Goal: Information Seeking & Learning: Learn about a topic

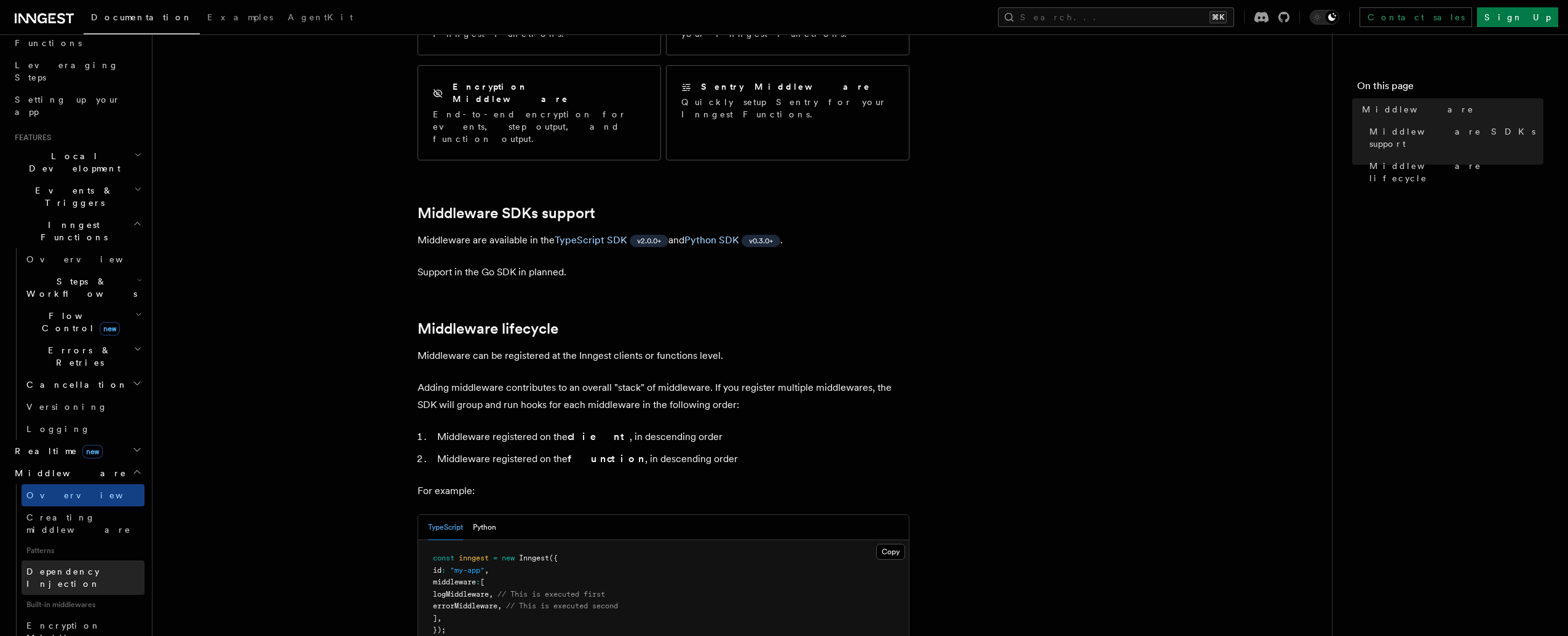
scroll to position [180, 0]
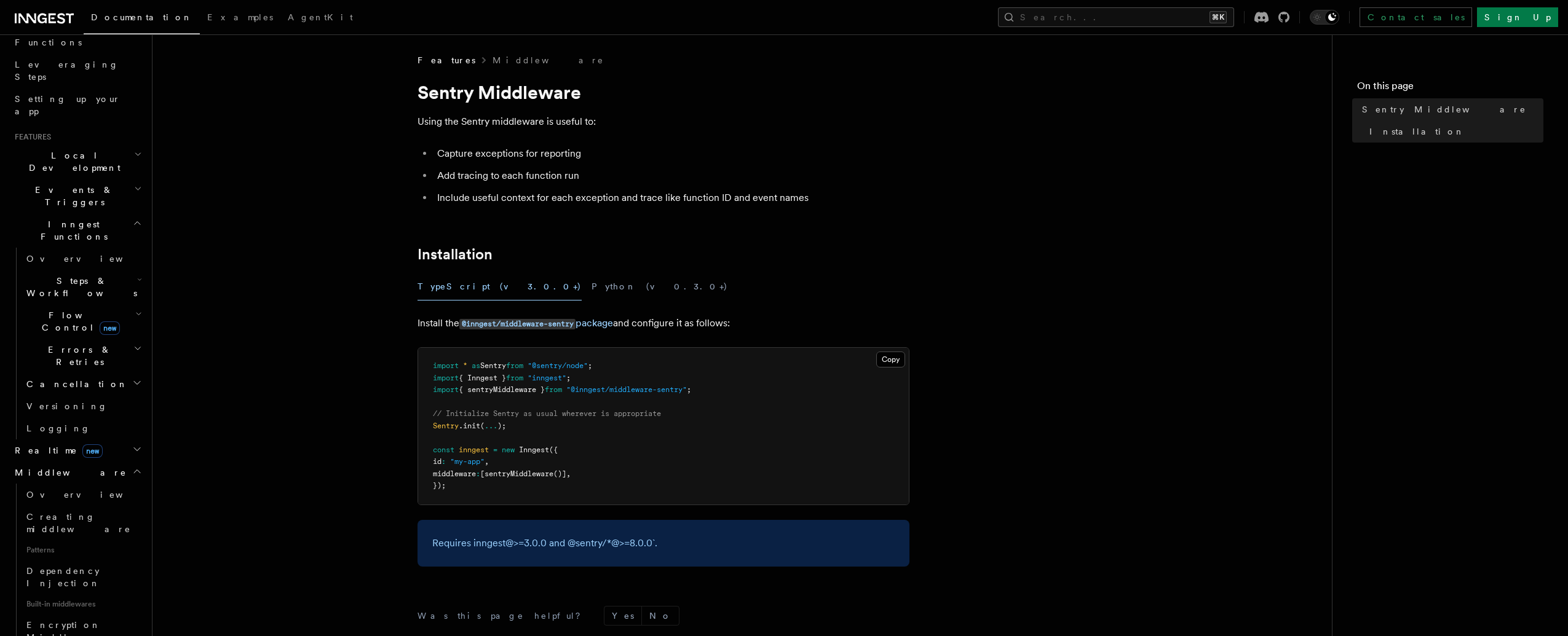
click at [82, 445] on span "new" at bounding box center [92, 451] width 20 height 13
click at [99, 462] on link "Overview" at bounding box center [83, 473] width 123 height 22
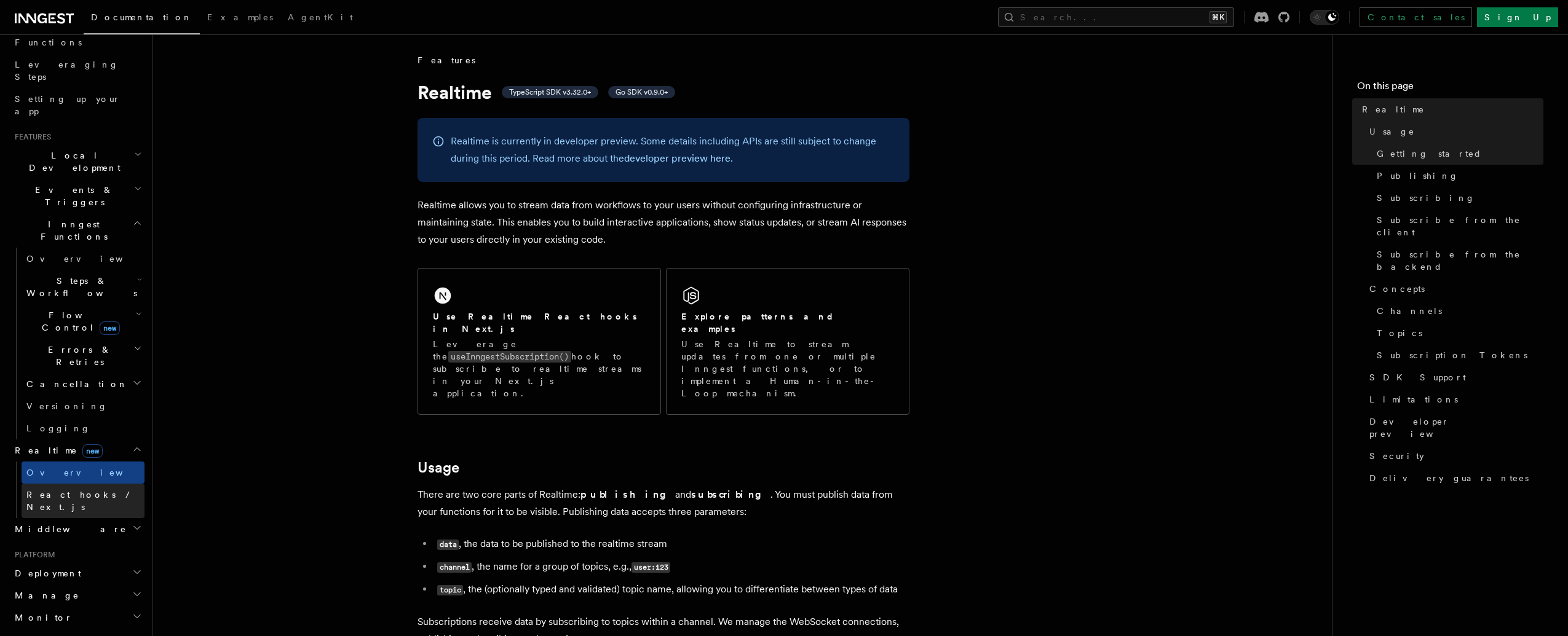
click at [101, 490] on span "React hooks / Next.js" at bounding box center [81, 501] width 109 height 22
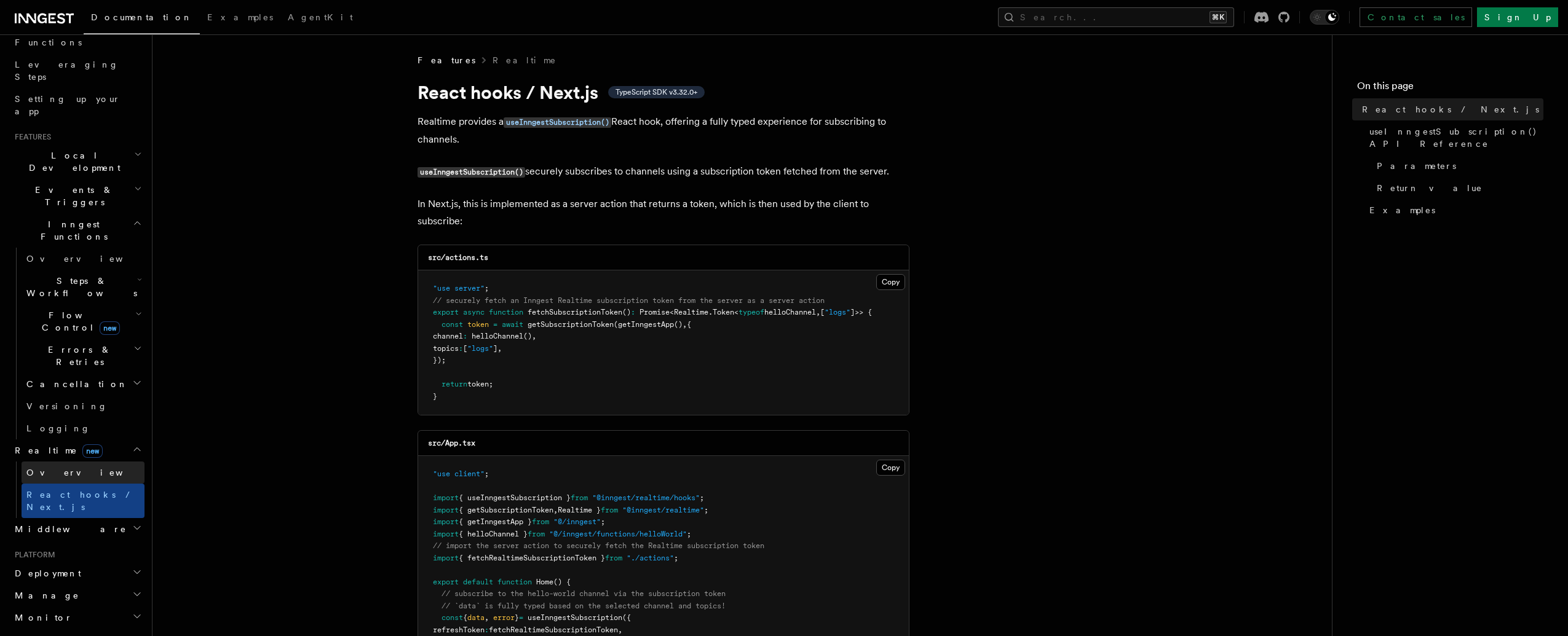
click at [96, 462] on link "Overview" at bounding box center [83, 473] width 123 height 22
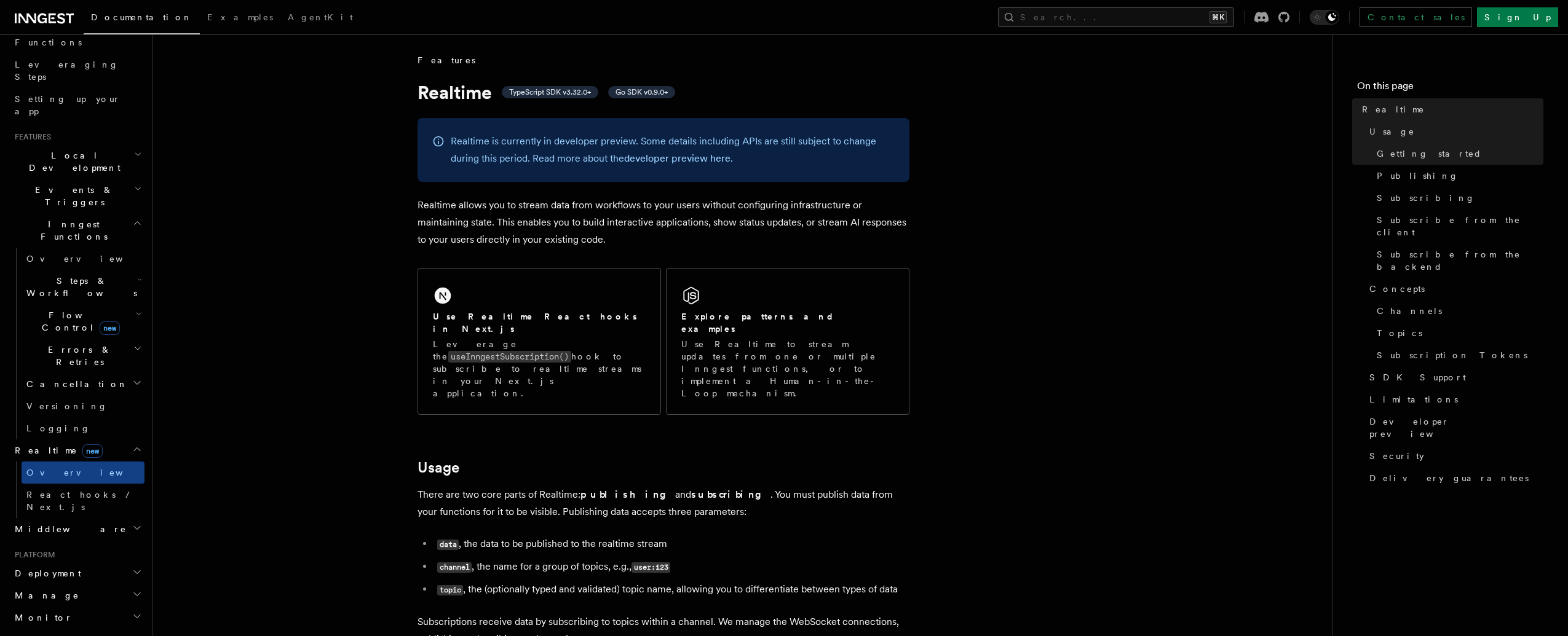
click at [100, 321] on span "new" at bounding box center [110, 328] width 20 height 13
